Goal: Task Accomplishment & Management: Use online tool/utility

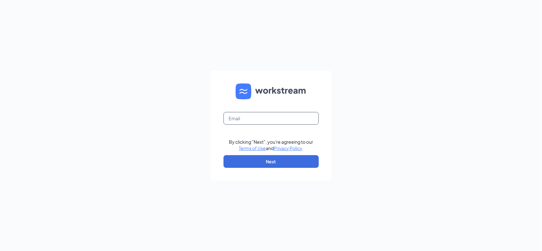
click at [237, 117] on input "text" at bounding box center [270, 118] width 95 height 13
type input "jin@tayho.com"
click at [274, 157] on button "Next" at bounding box center [270, 161] width 95 height 13
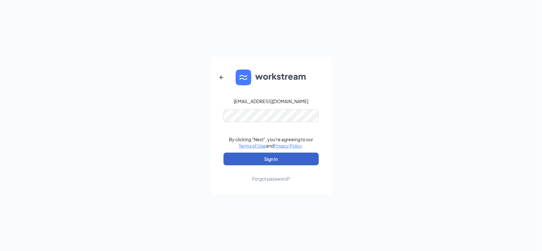
click at [278, 162] on button "Sign In" at bounding box center [270, 159] width 95 height 13
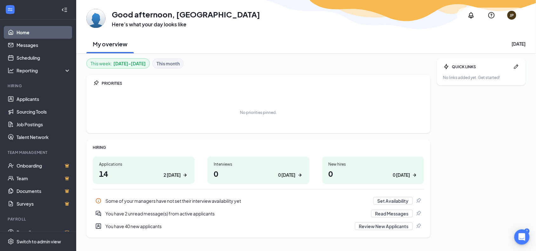
scroll to position [12, 0]
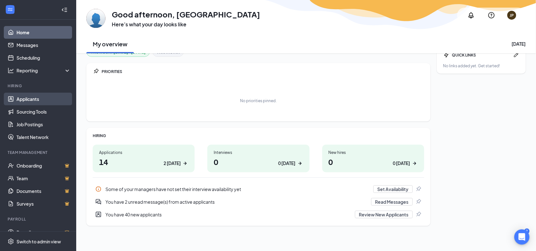
click at [48, 101] on link "Applicants" at bounding box center [43, 99] width 54 height 13
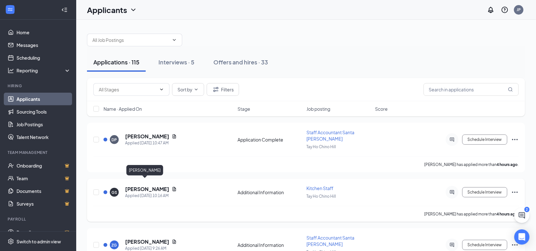
click at [143, 178] on div "[PERSON_NAME]" at bounding box center [144, 171] width 37 height 13
click at [143, 186] on h5 "[PERSON_NAME]" at bounding box center [147, 189] width 44 height 7
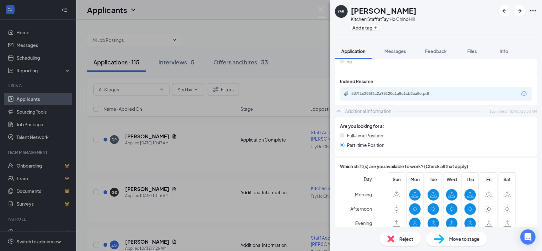
scroll to position [200, 0]
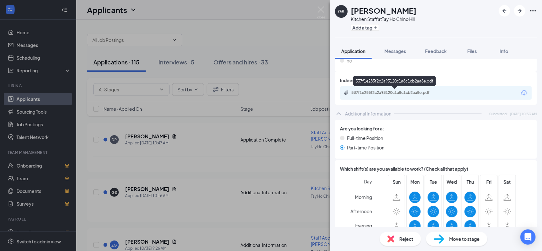
click at [417, 91] on div "537f1e285f2c2a93120c1a8c1cb2aa8e.pdf" at bounding box center [395, 92] width 89 height 5
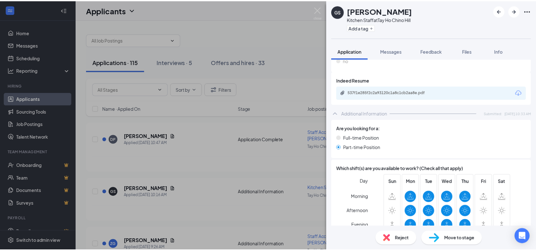
scroll to position [283, 0]
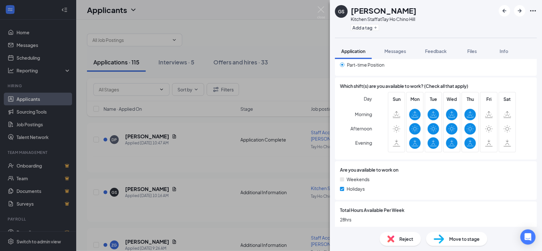
click at [288, 65] on div "GS [PERSON_NAME] Kitchen Staff at [GEOGRAPHIC_DATA] Add a tag Application Messa…" at bounding box center [271, 125] width 542 height 251
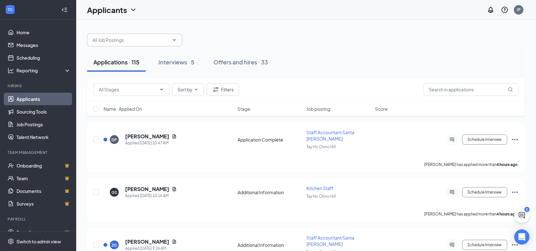
click at [101, 38] on input "text" at bounding box center [130, 39] width 77 height 7
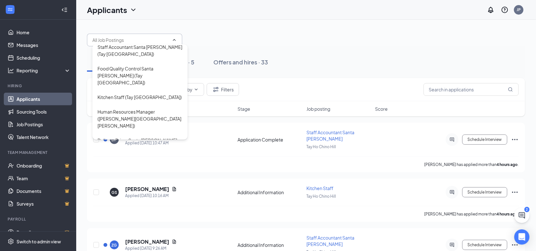
scroll to position [69, 0]
click at [148, 93] on div "Kitchen Staff (Tay [GEOGRAPHIC_DATA])" at bounding box center [139, 96] width 84 height 7
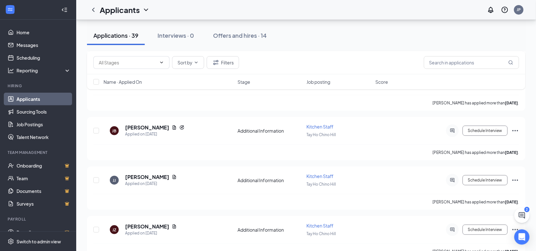
scroll to position [402, 0]
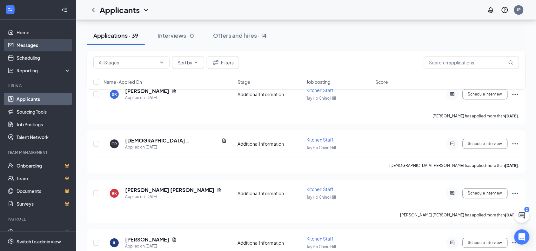
click at [39, 41] on link "Messages" at bounding box center [43, 45] width 54 height 13
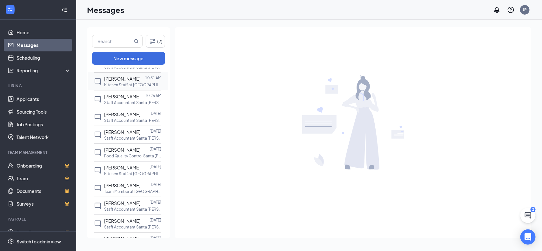
scroll to position [122, 0]
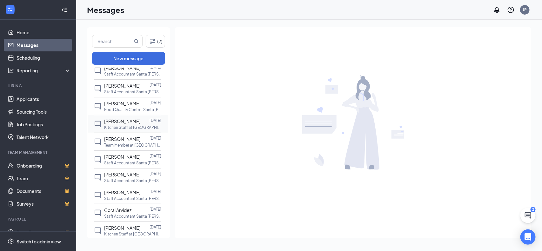
click at [132, 124] on div "[PERSON_NAME]" at bounding box center [122, 121] width 36 height 7
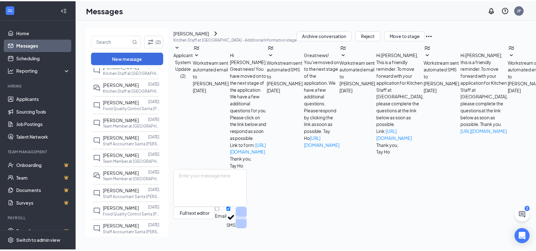
scroll to position [319, 0]
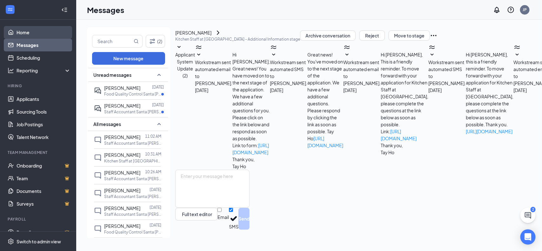
click at [31, 32] on link "Home" at bounding box center [43, 32] width 54 height 13
